Goal: Task Accomplishment & Management: Use online tool/utility

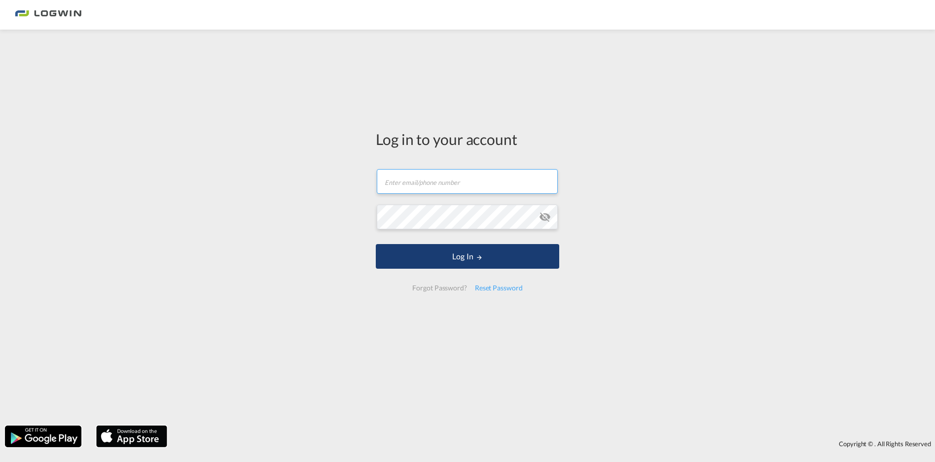
type input "[EMAIL_ADDRESS][DOMAIN_NAME]"
click at [470, 265] on button "Log In" at bounding box center [468, 256] width 184 height 25
